Goal: Entertainment & Leisure: Browse casually

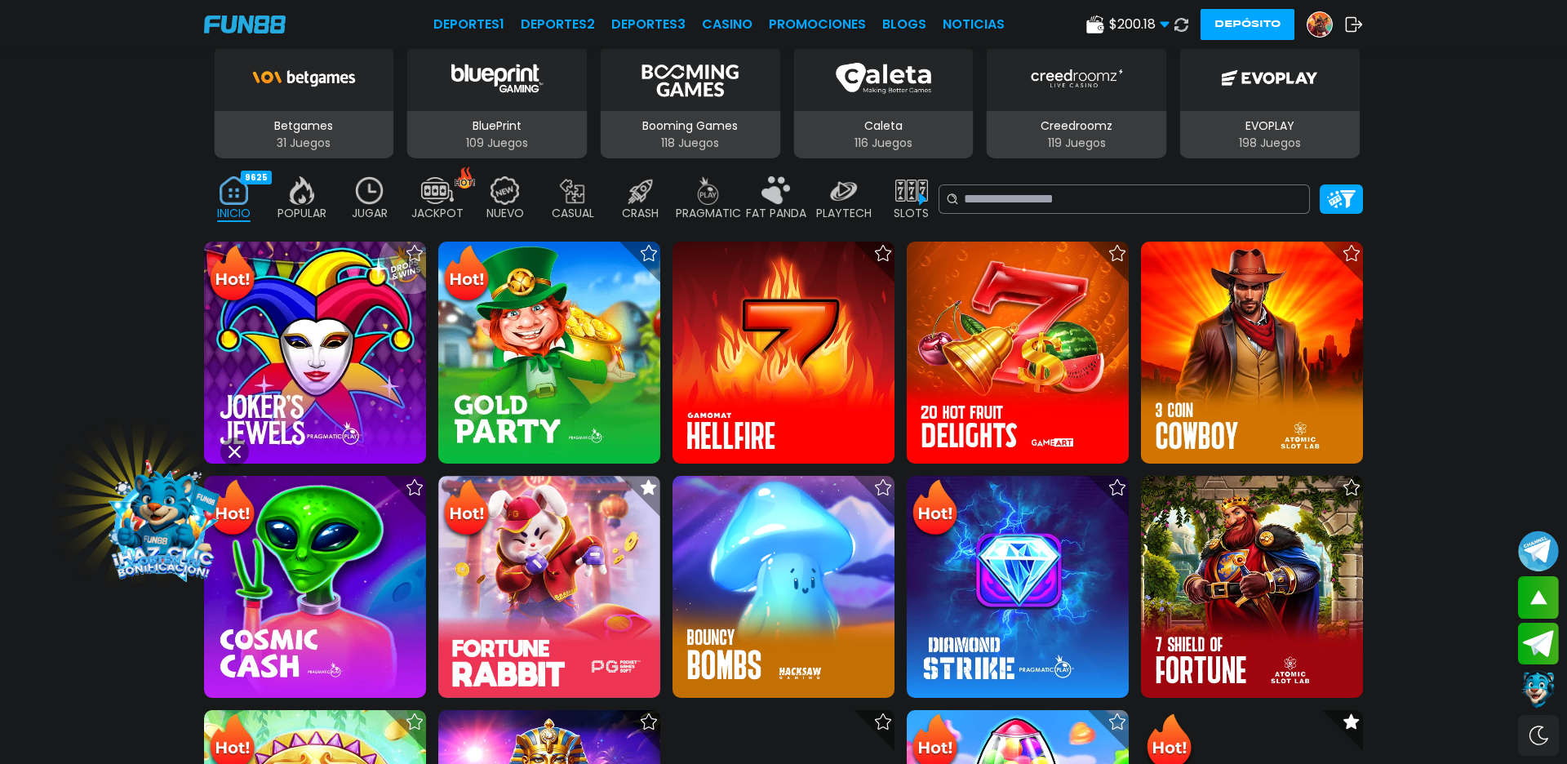
scroll to position [571, 0]
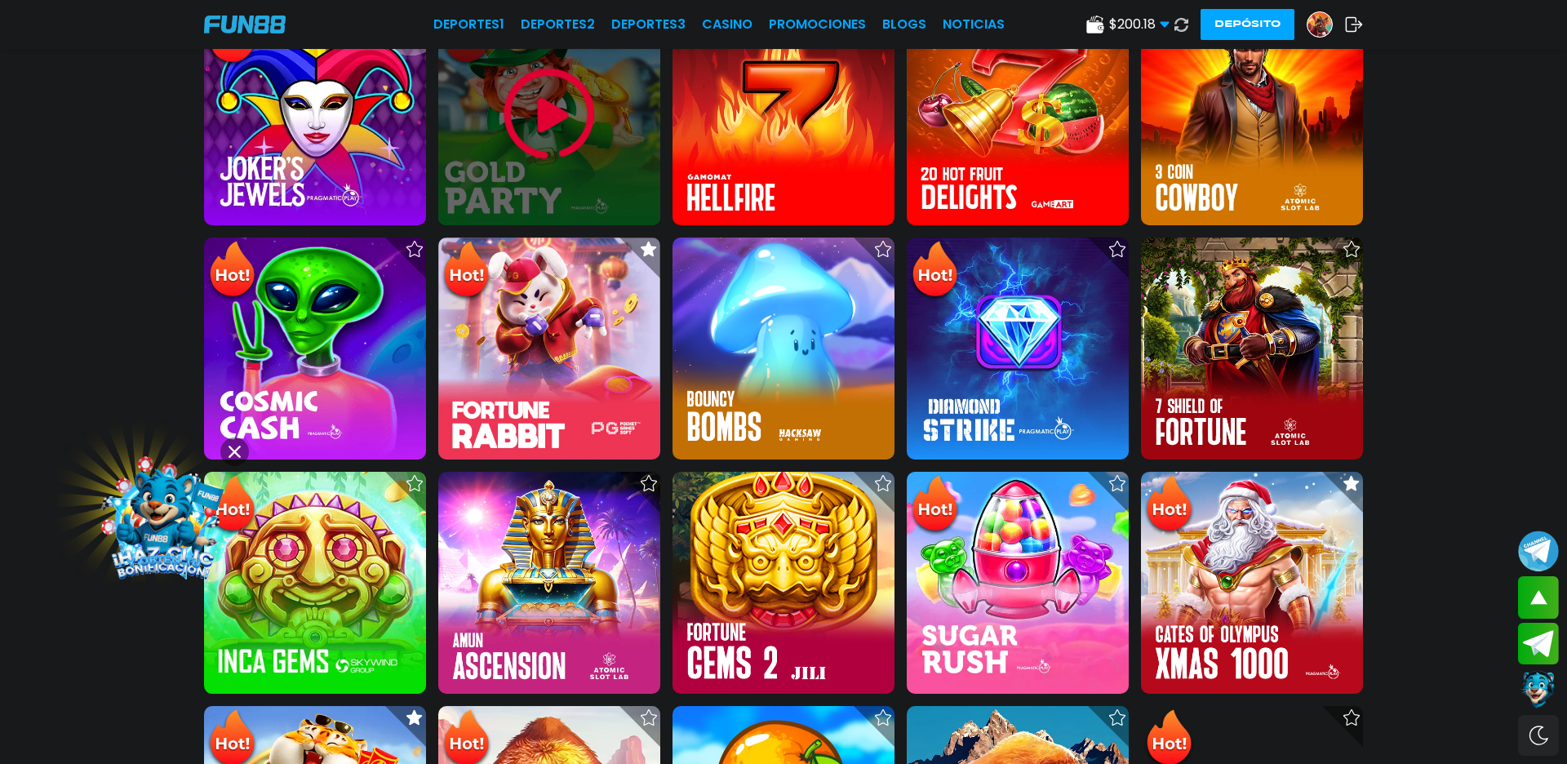
click at [508, 167] on div at bounding box center [549, 114] width 222 height 222
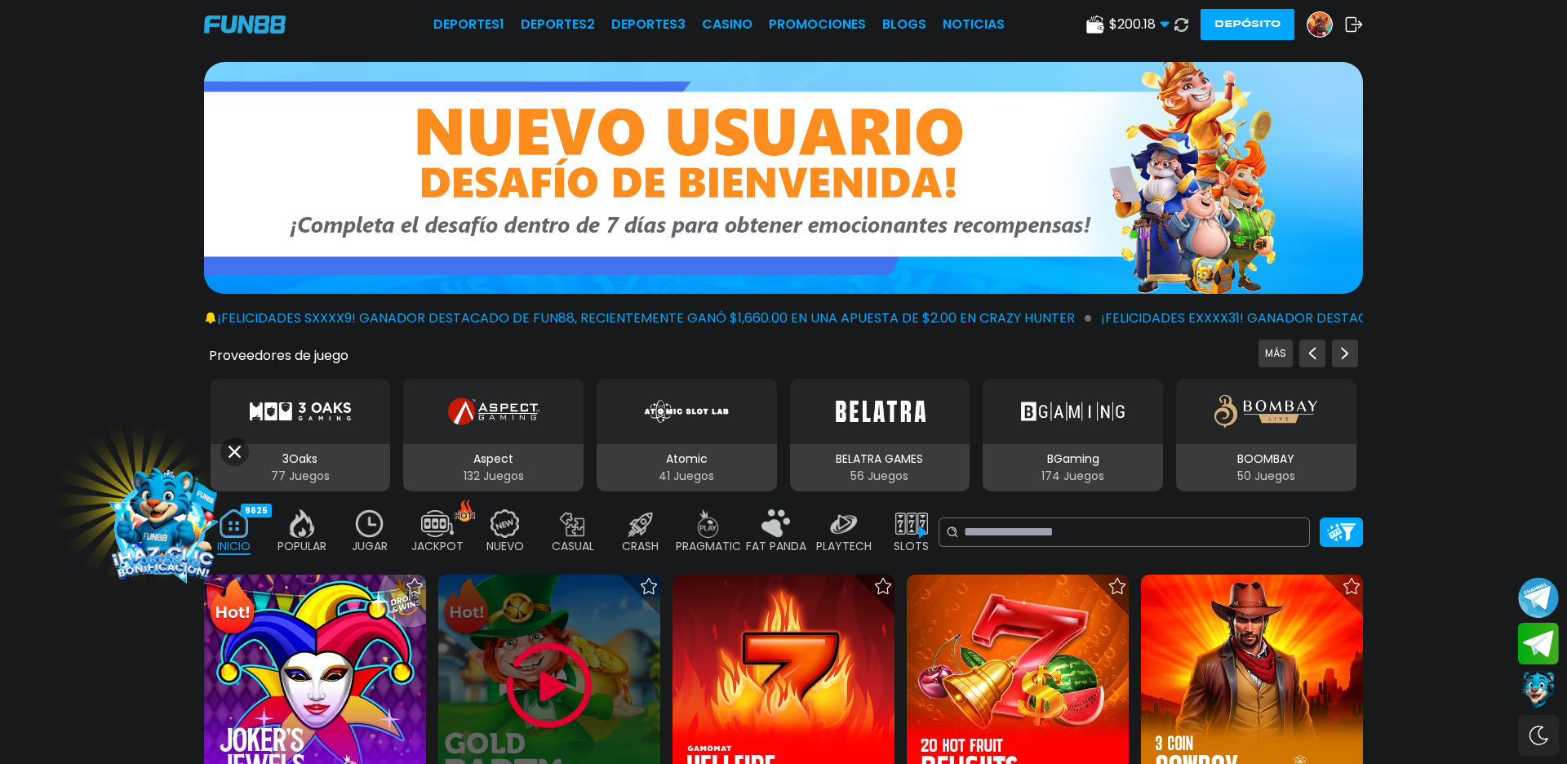
click at [459, 698] on div at bounding box center [549, 686] width 222 height 222
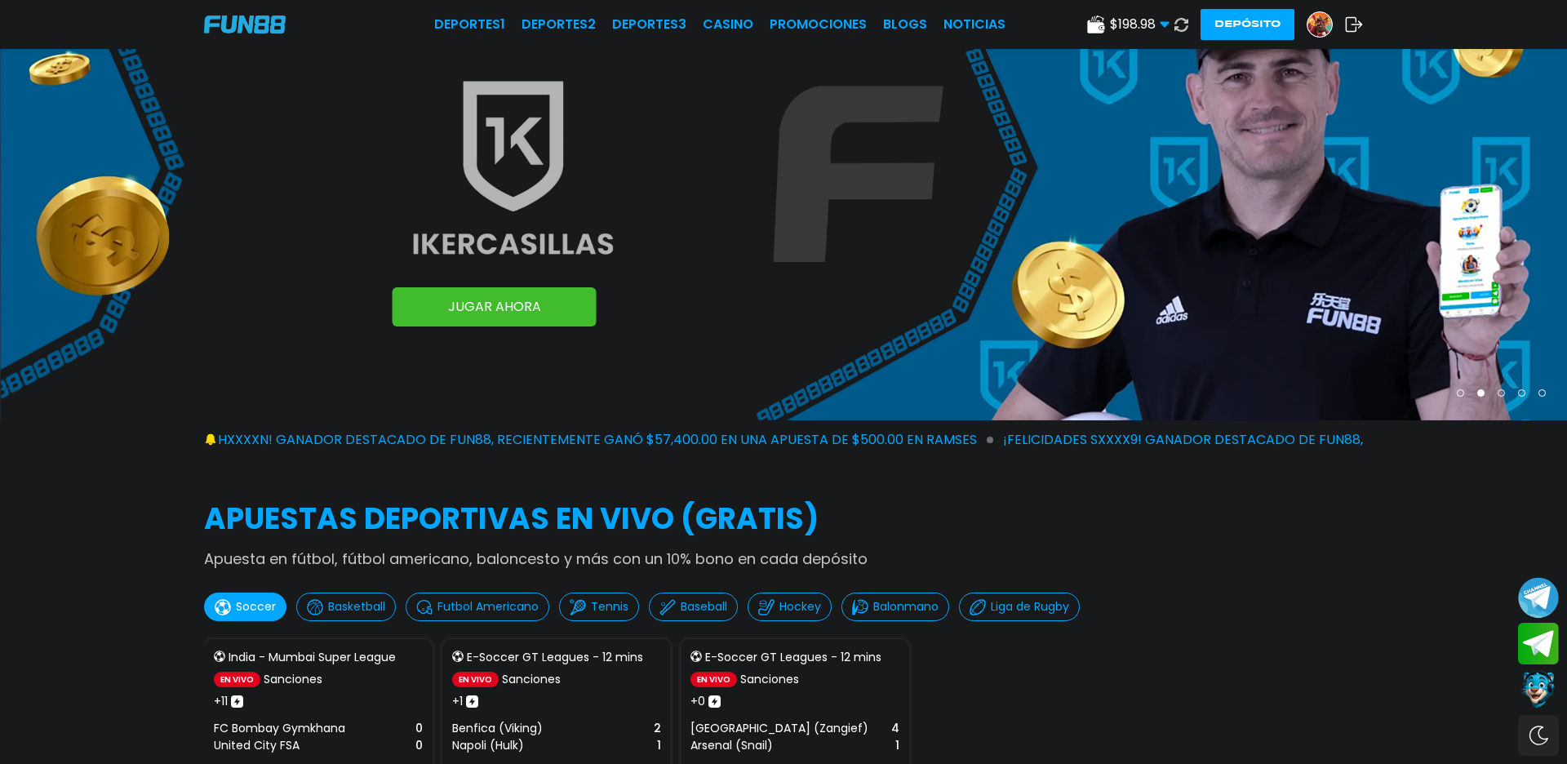
scroll to position [457, 0]
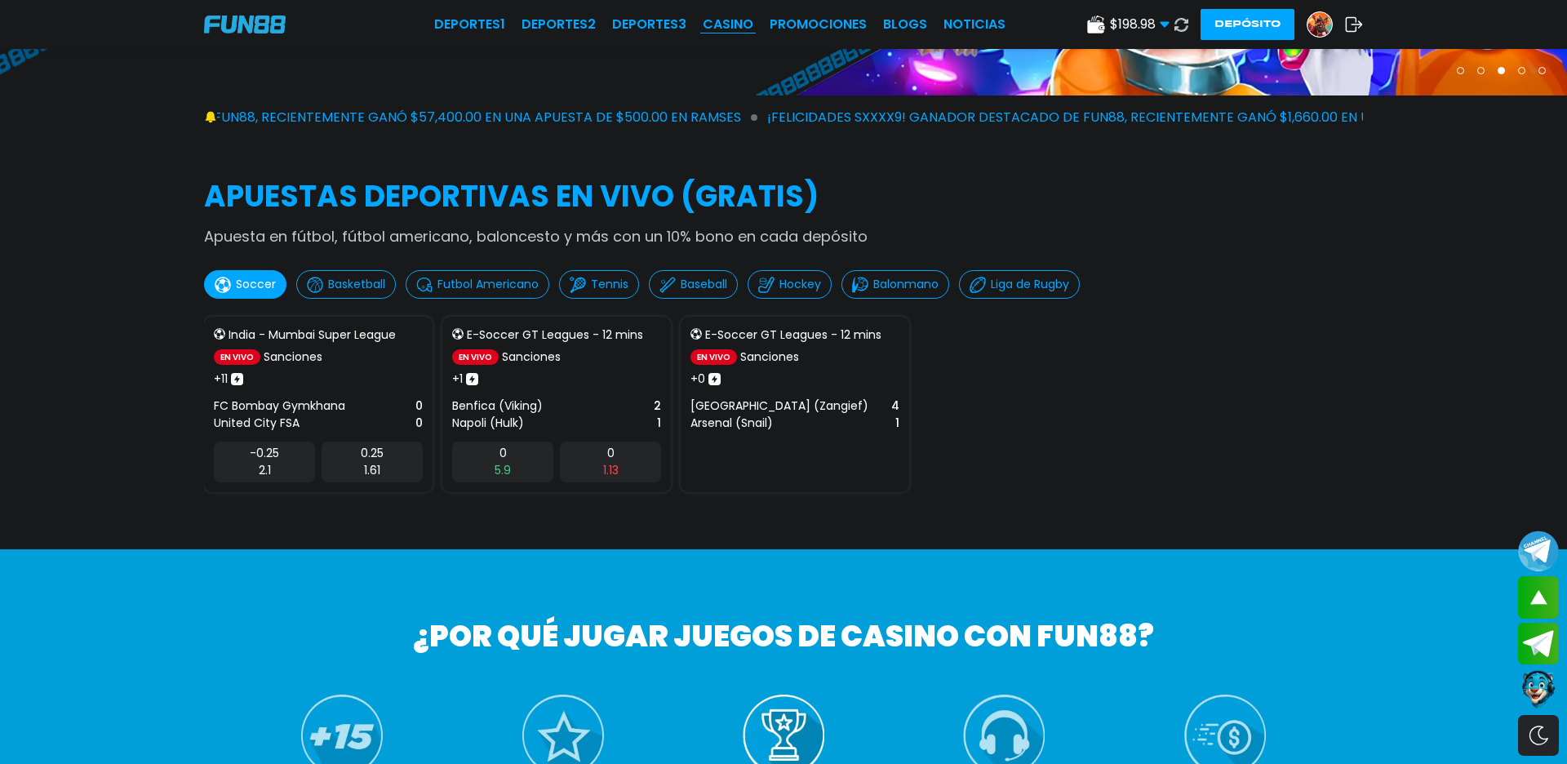
click at [744, 21] on link "CASINO" at bounding box center [728, 25] width 51 height 20
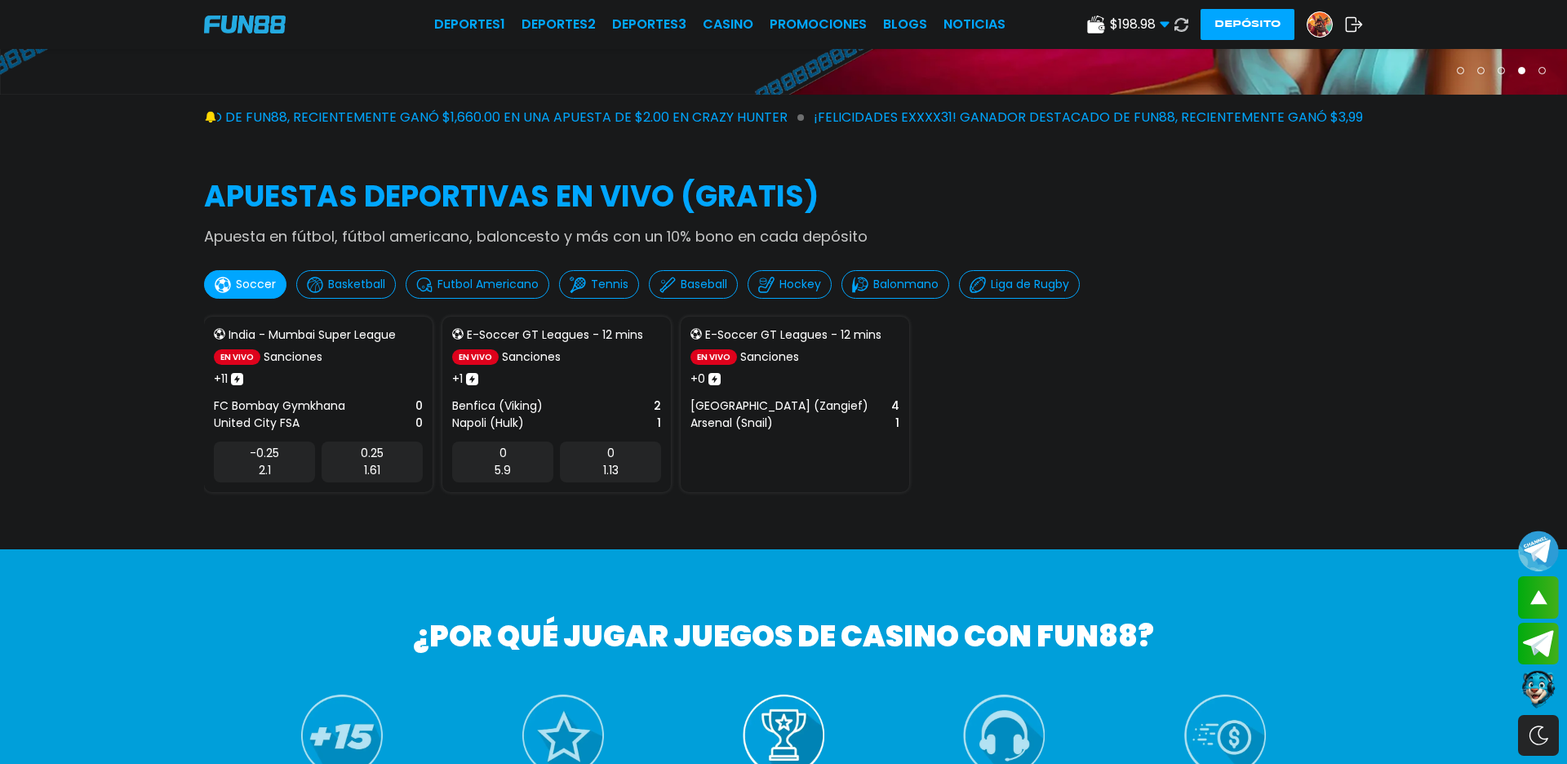
click at [722, 31] on link "CASINO" at bounding box center [728, 25] width 51 height 20
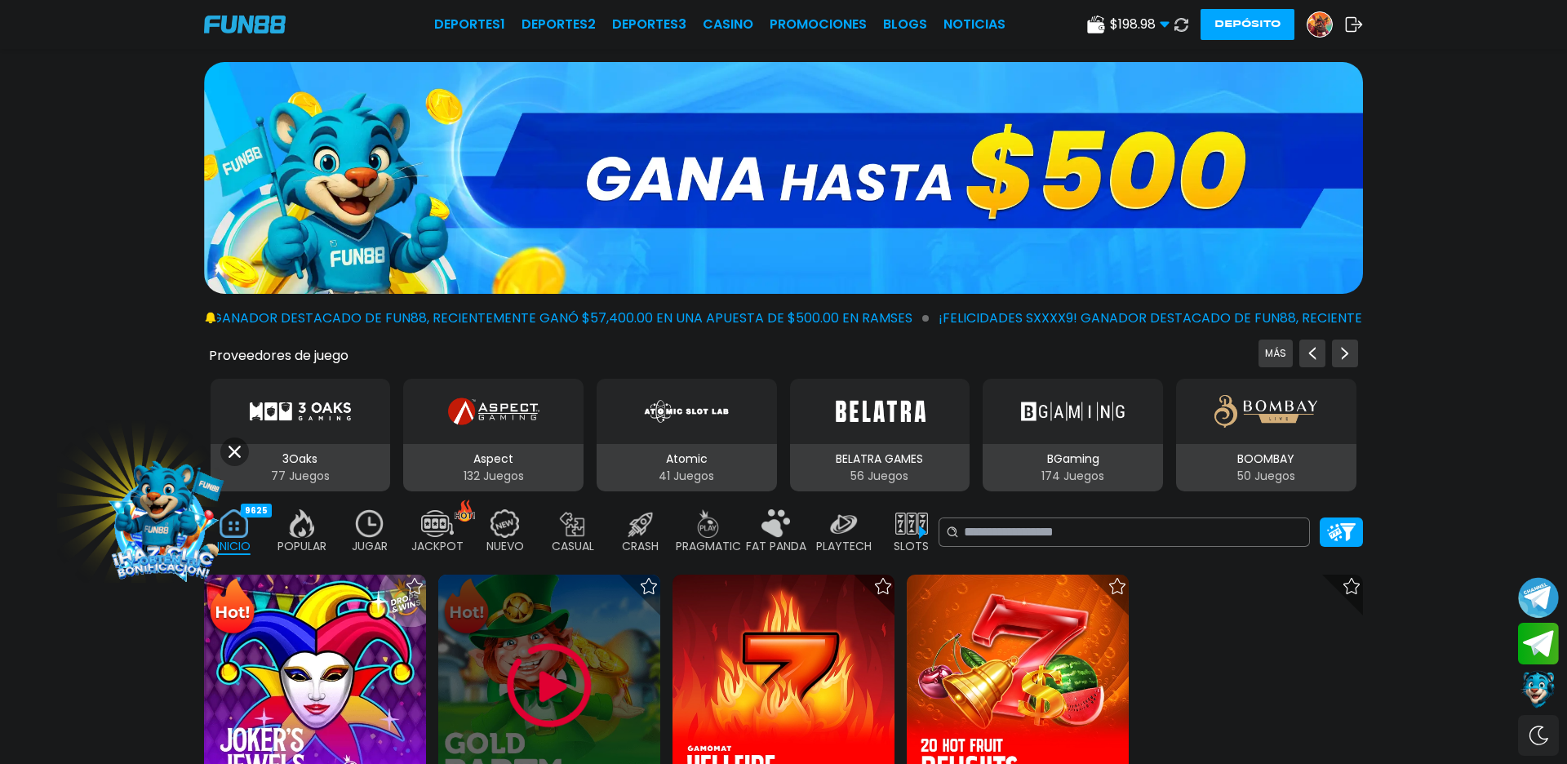
click at [503, 655] on img at bounding box center [549, 686] width 98 height 98
